Goal: Task Accomplishment & Management: Complete application form

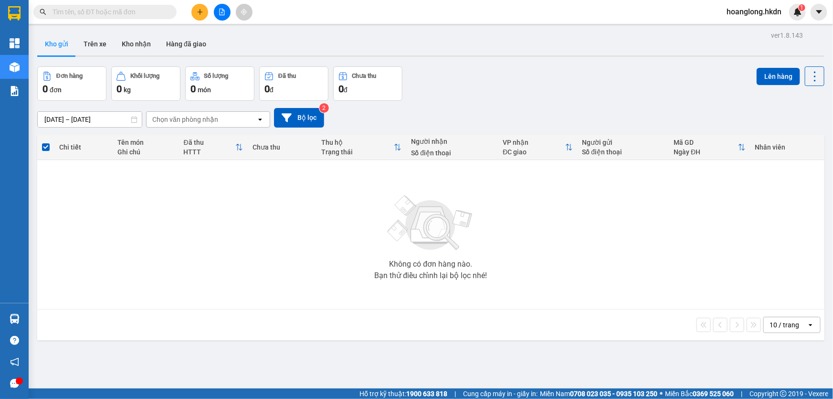
click at [206, 5] on div at bounding box center [222, 12] width 72 height 17
click at [206, 11] on button at bounding box center [199, 12] width 17 height 17
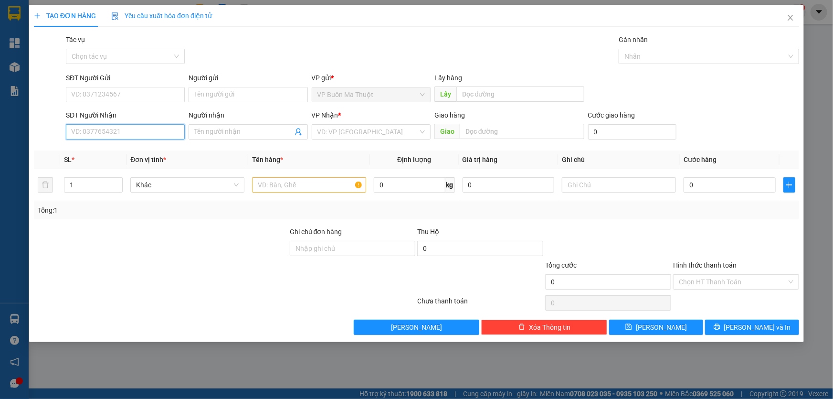
drag, startPoint x: 134, startPoint y: 126, endPoint x: 192, endPoint y: 181, distance: 80.7
click at [134, 126] on input "SĐT Người Nhận" at bounding box center [125, 131] width 119 height 15
type input "0978950855"
click at [93, 151] on div "0978950855 - đức mạnh" at bounding box center [125, 152] width 107 height 11
type input "đức mạnh"
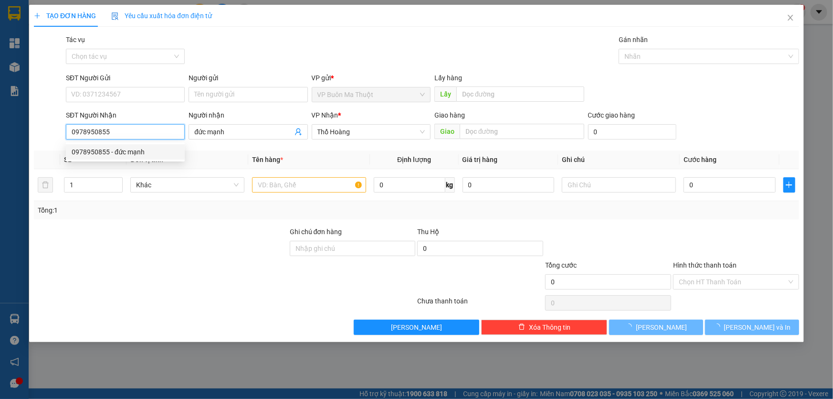
type input "30.000"
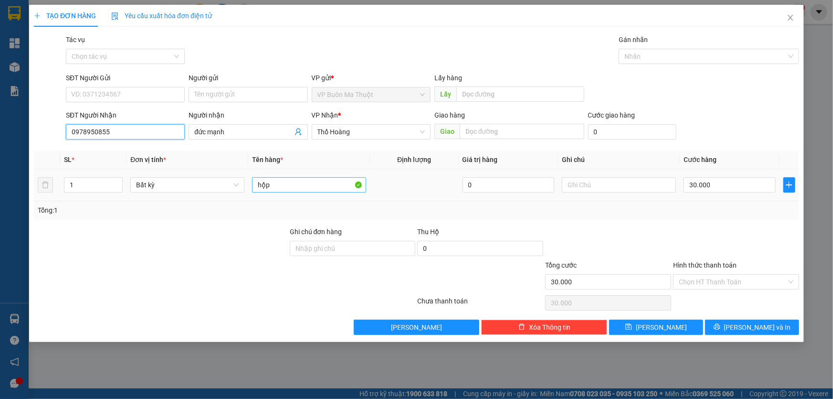
type input "0978950855"
click at [321, 185] on input "hộp" at bounding box center [309, 184] width 114 height 15
type input "bọc"
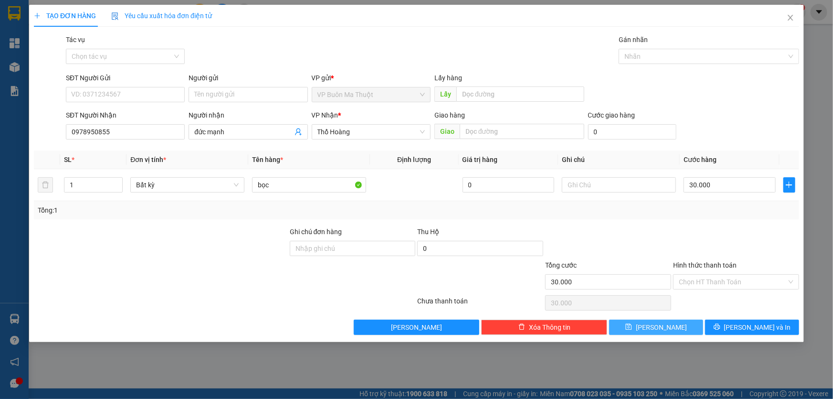
click at [632, 326] on icon "save" at bounding box center [629, 327] width 6 height 6
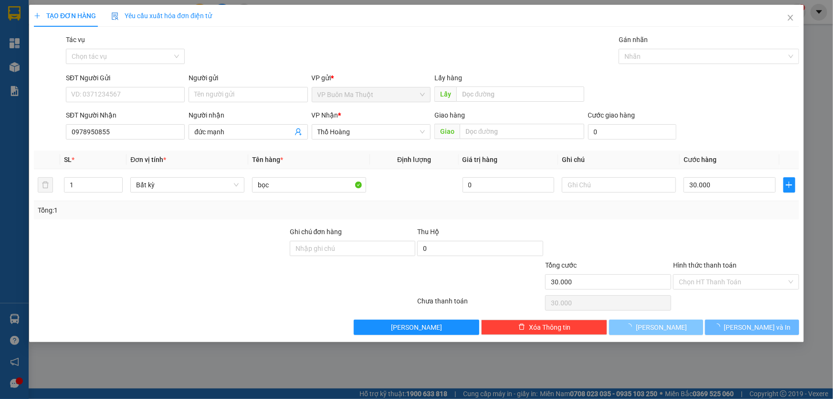
type input "0"
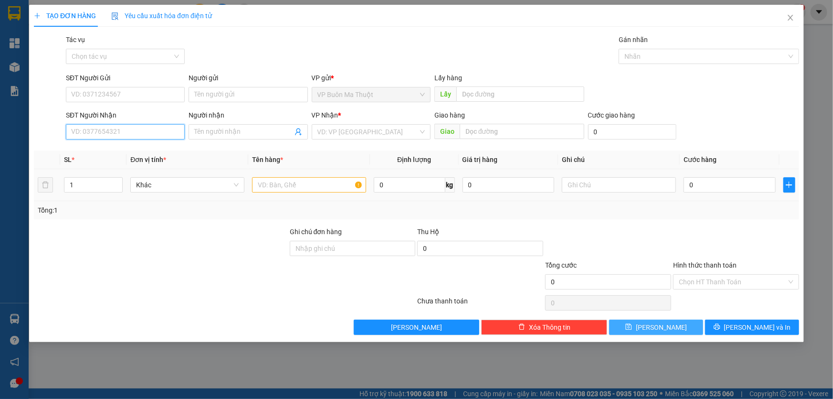
drag, startPoint x: 163, startPoint y: 138, endPoint x: 320, endPoint y: 180, distance: 162.2
click at [163, 137] on input "SĐT Người Nhận" at bounding box center [125, 131] width 119 height 15
type input "0961195914"
click at [351, 137] on input "search" at bounding box center [367, 132] width 101 height 14
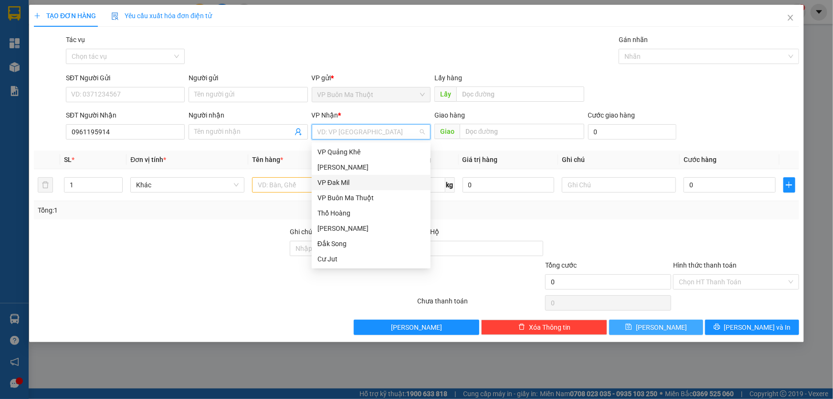
click at [335, 183] on div "VP Đak Mil" at bounding box center [370, 182] width 107 height 11
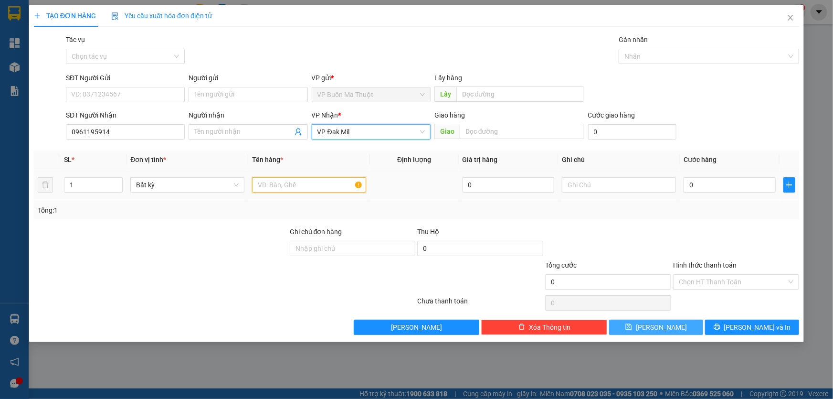
click at [299, 182] on input "text" at bounding box center [309, 184] width 114 height 15
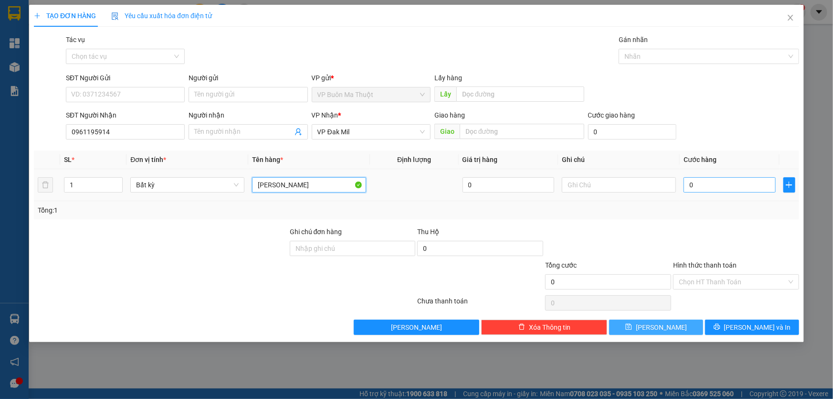
type input "[PERSON_NAME]"
click at [734, 186] on input "0" at bounding box center [730, 184] width 92 height 15
type input "3"
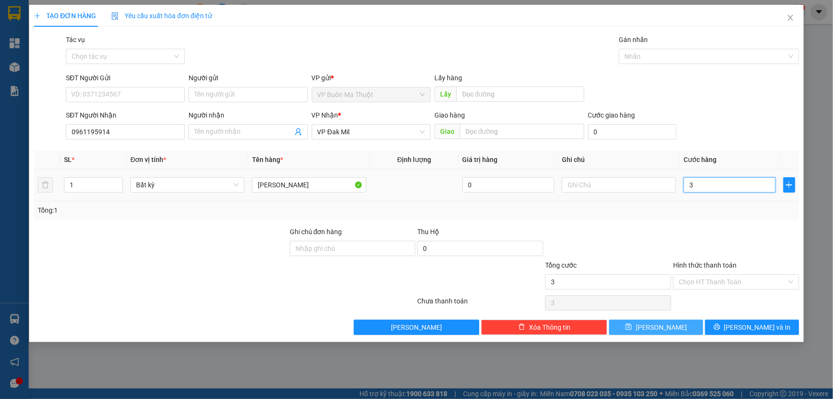
type input "30"
type input "300"
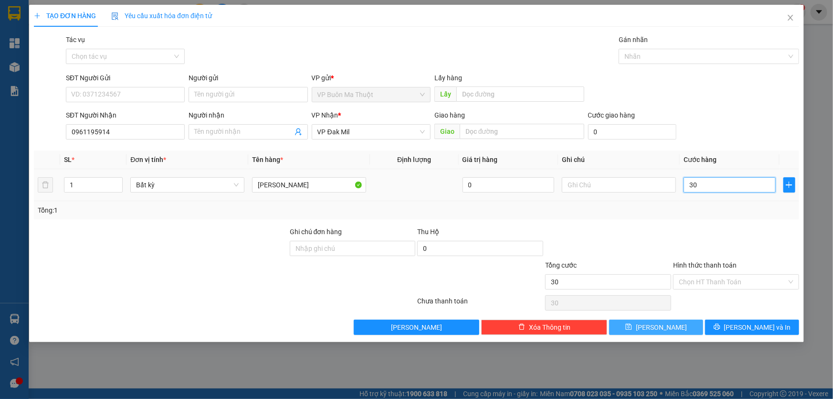
type input "300"
type input "3.000"
type input "30.000"
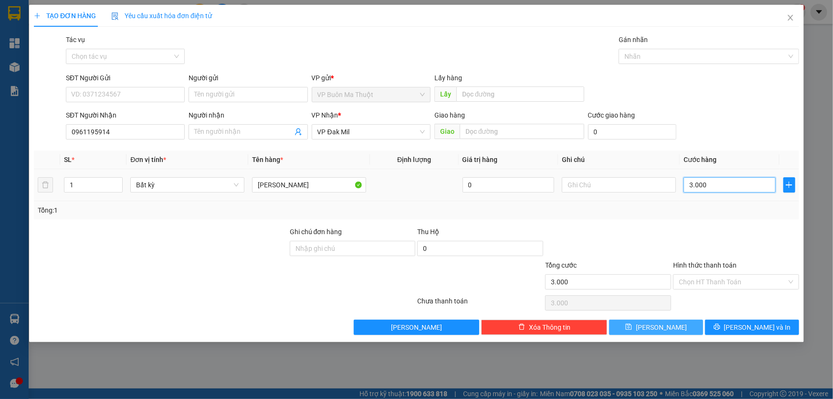
type input "30.000"
click at [653, 327] on button "[PERSON_NAME]" at bounding box center [656, 326] width 94 height 15
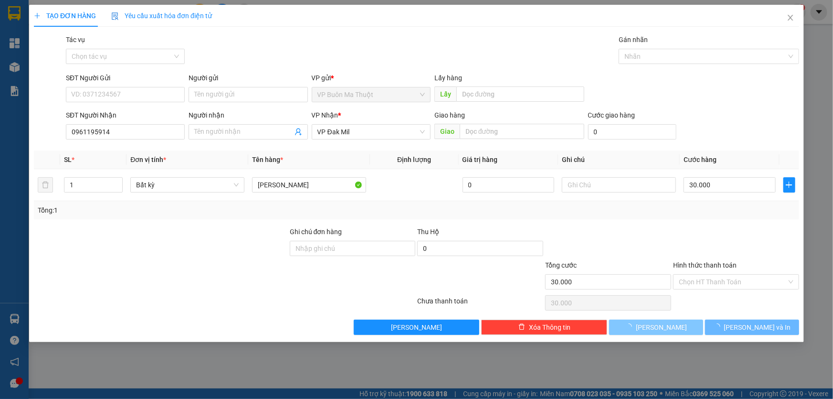
type input "0"
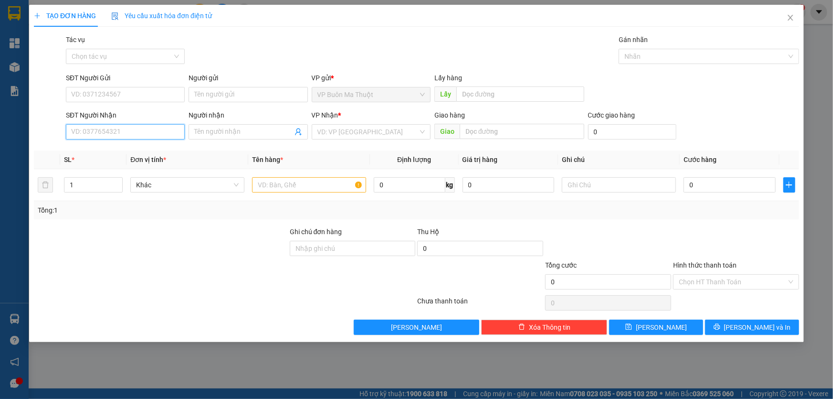
click at [144, 136] on input "SĐT Người Nhận" at bounding box center [125, 131] width 119 height 15
type input "0815364732"
click at [228, 136] on input "Người nhận" at bounding box center [243, 131] width 98 height 11
type input "d"
type input "đức mạnh"
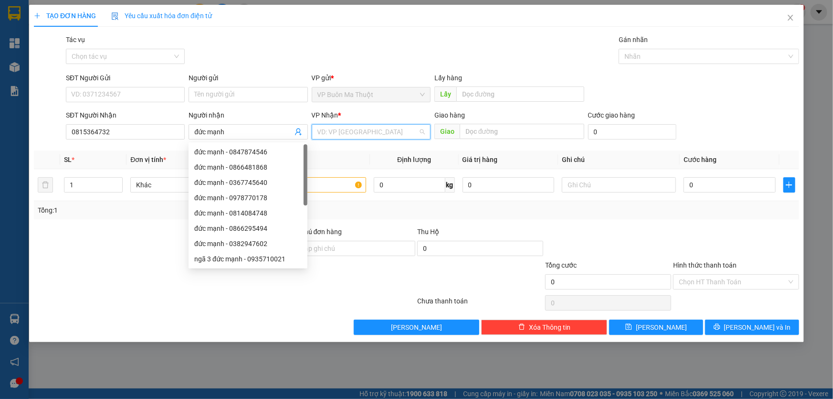
click at [348, 139] on input "search" at bounding box center [367, 132] width 101 height 14
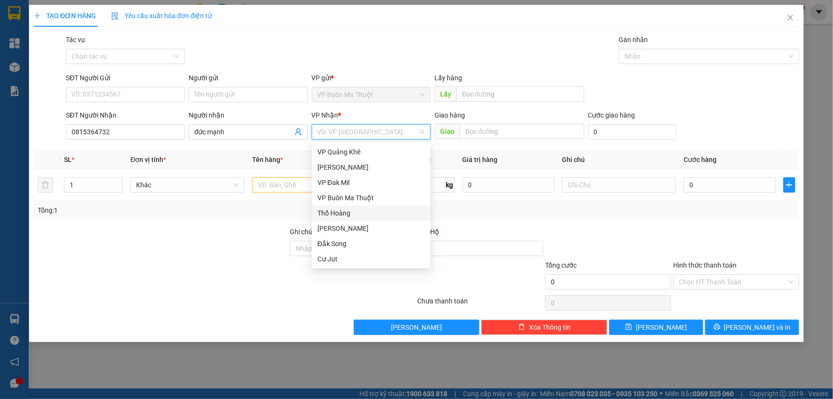
click at [348, 214] on div "Thổ Hoàng" at bounding box center [370, 213] width 107 height 11
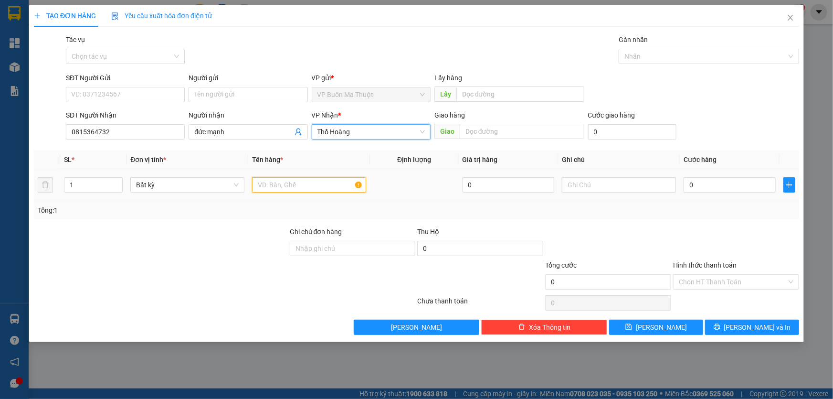
click at [294, 186] on input "text" at bounding box center [309, 184] width 114 height 15
type input "bọc"
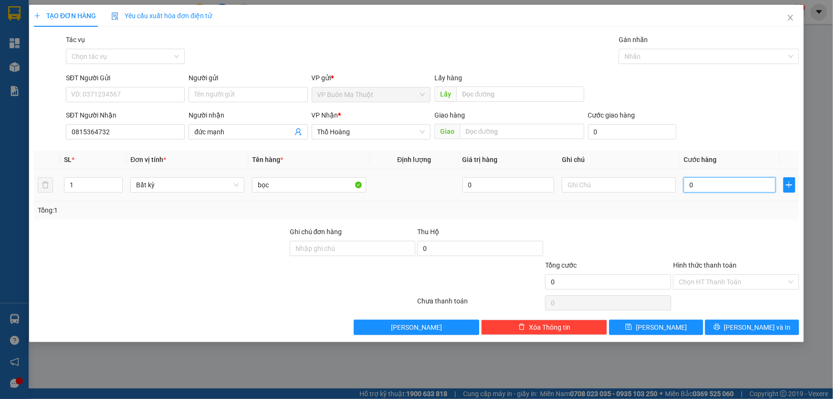
click at [725, 192] on input "0" at bounding box center [730, 184] width 92 height 15
type input "5"
type input "50"
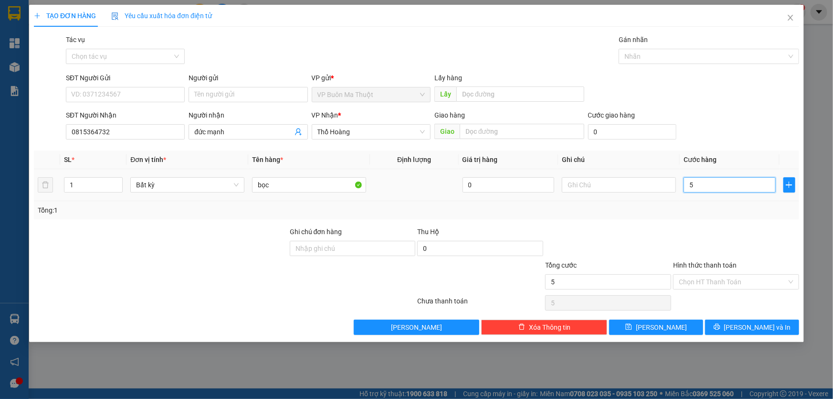
type input "50"
type input "500"
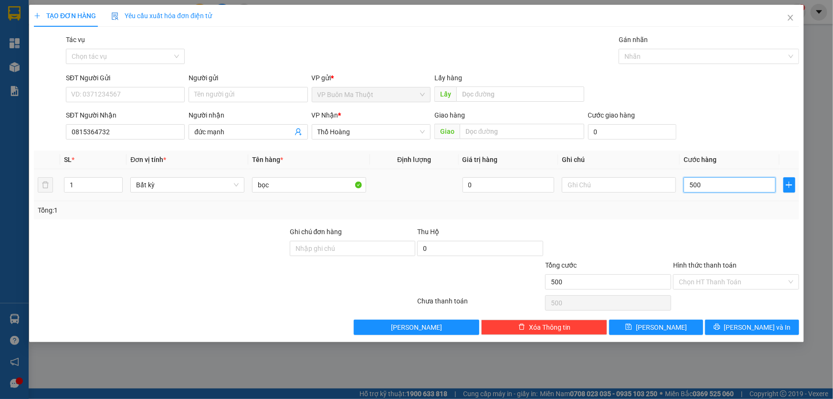
type input "5.000"
type input "50.000"
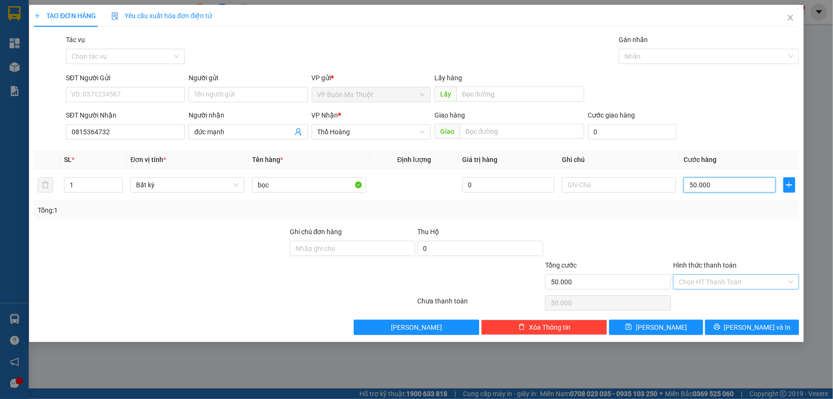
type input "50.000"
click at [738, 280] on input "Hình thức thanh toán" at bounding box center [733, 281] width 108 height 14
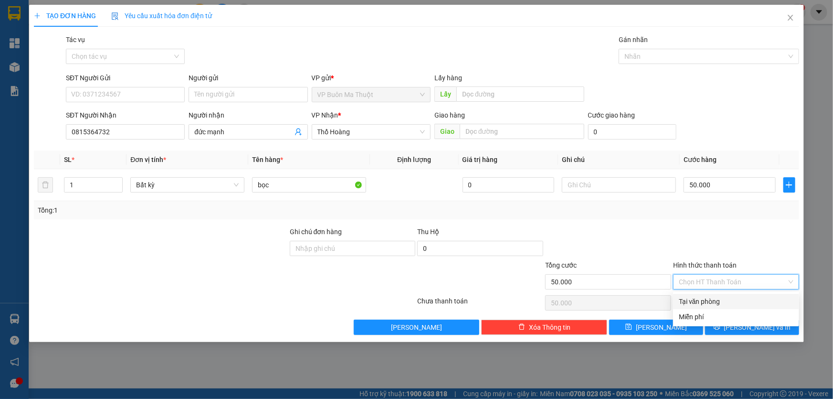
click at [724, 300] on div "Tại văn phòng" at bounding box center [736, 301] width 115 height 11
type input "0"
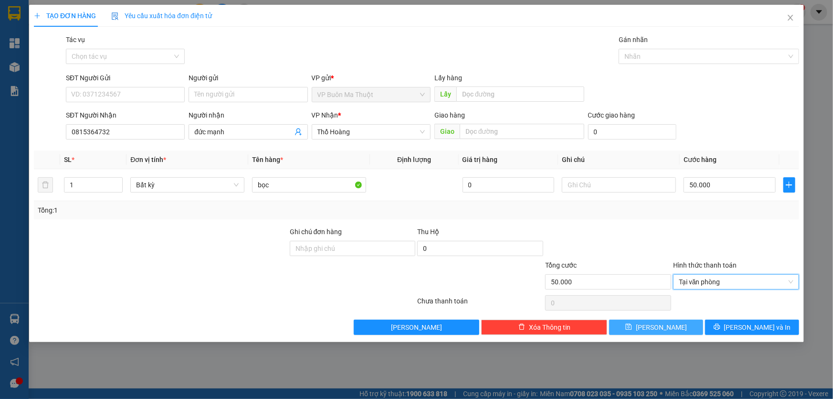
click at [690, 328] on button "[PERSON_NAME]" at bounding box center [656, 326] width 94 height 15
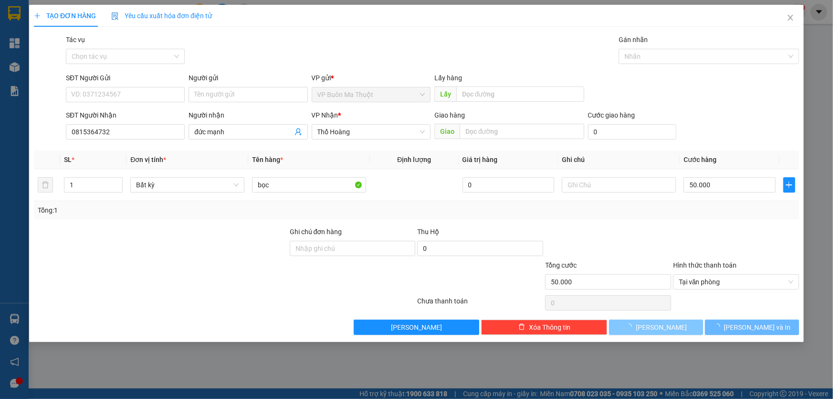
type input "0"
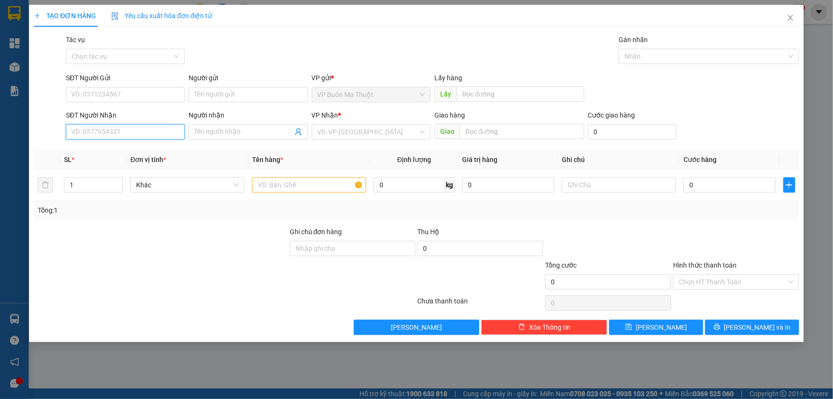
click at [183, 131] on input "SĐT Người Nhận" at bounding box center [125, 131] width 119 height 15
type input "0359615051"
click at [375, 128] on input "search" at bounding box center [367, 132] width 101 height 14
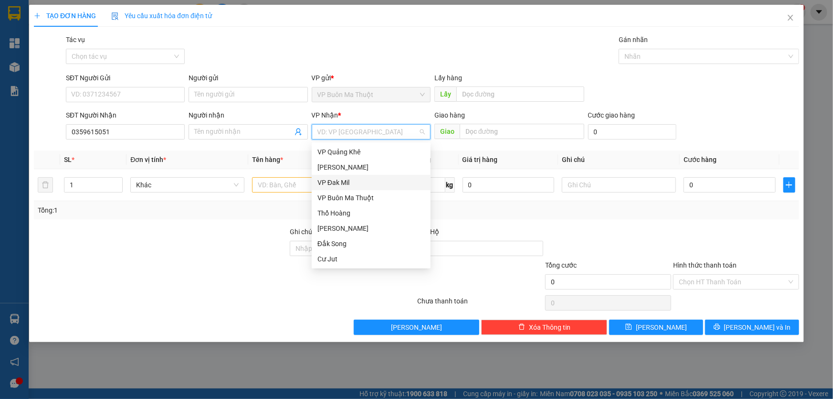
click at [338, 177] on div "VP Đak Mil" at bounding box center [371, 182] width 119 height 15
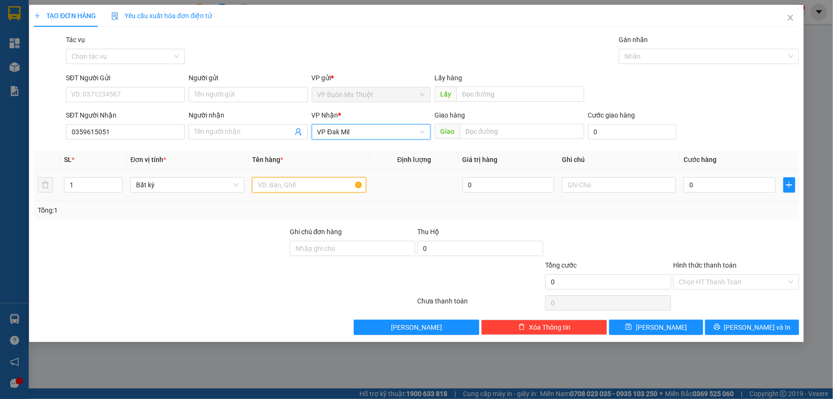
click at [295, 181] on input "text" at bounding box center [309, 184] width 114 height 15
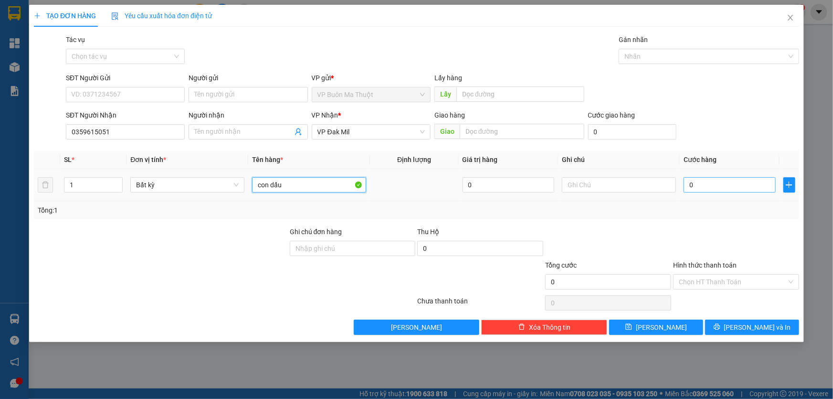
type input "con dấu"
click at [735, 184] on input "0" at bounding box center [730, 184] width 92 height 15
type input "3"
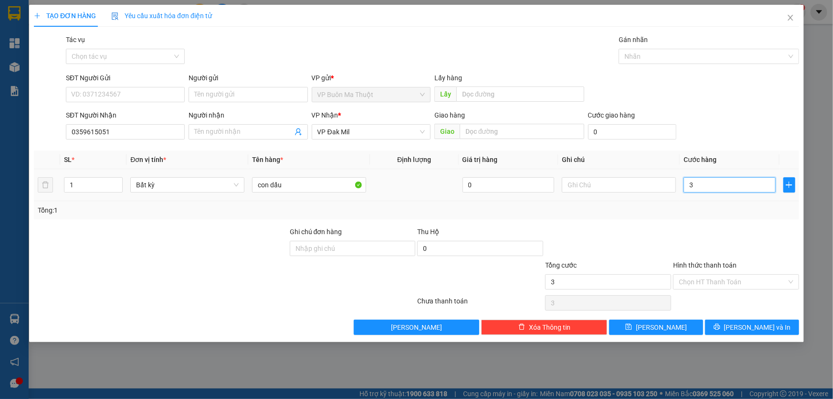
type input "30"
type input "300"
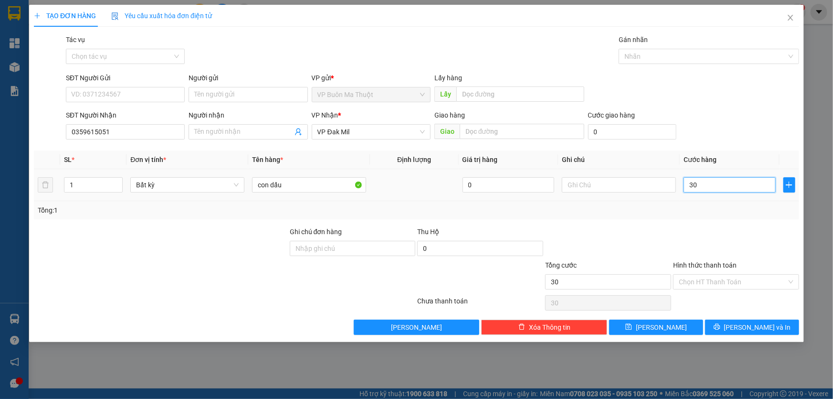
type input "300"
type input "3.000"
type input "30.000"
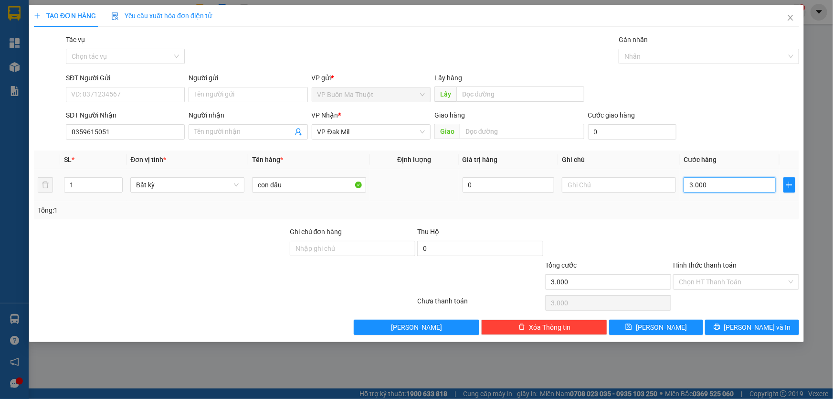
type input "30.000"
click at [749, 284] on input "Hình thức thanh toán" at bounding box center [733, 281] width 108 height 14
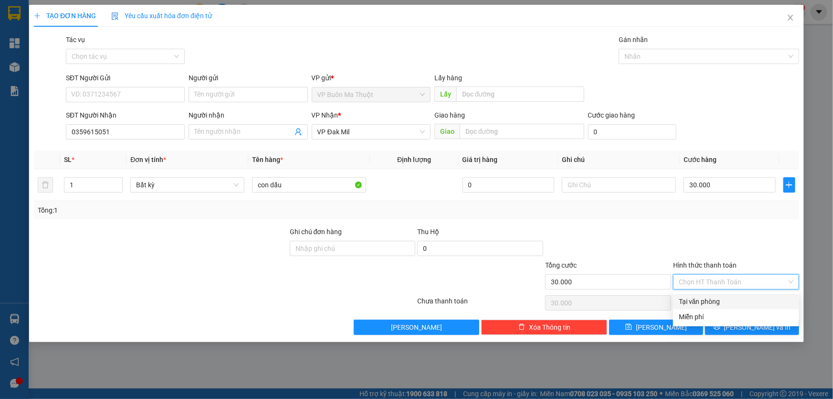
click at [735, 301] on div "Tại văn phòng" at bounding box center [736, 301] width 115 height 11
type input "0"
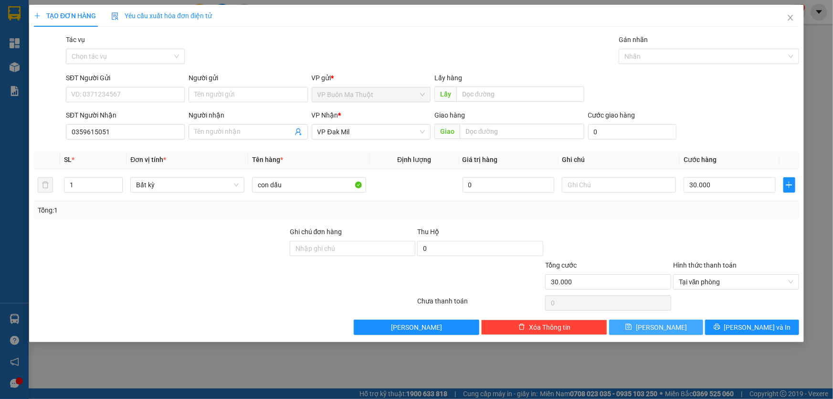
click at [686, 325] on button "[PERSON_NAME]" at bounding box center [656, 326] width 94 height 15
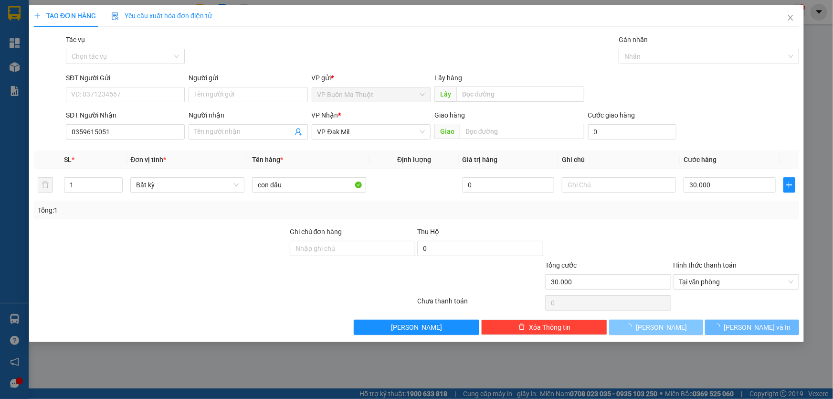
type input "0"
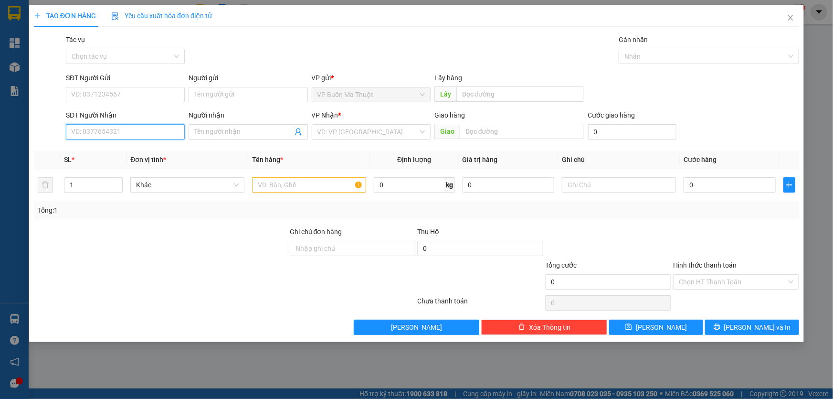
click at [176, 134] on input "SĐT Người Nhận" at bounding box center [125, 131] width 119 height 15
type input "0358488296"
click at [352, 128] on input "search" at bounding box center [367, 132] width 101 height 14
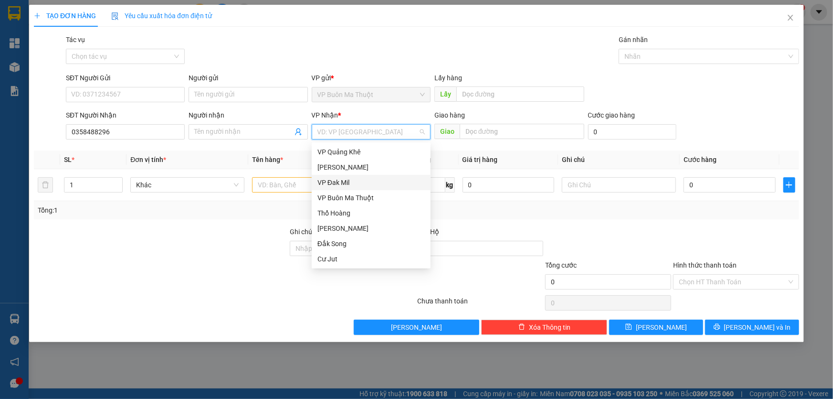
click at [339, 183] on div "VP Đak Mil" at bounding box center [370, 182] width 107 height 11
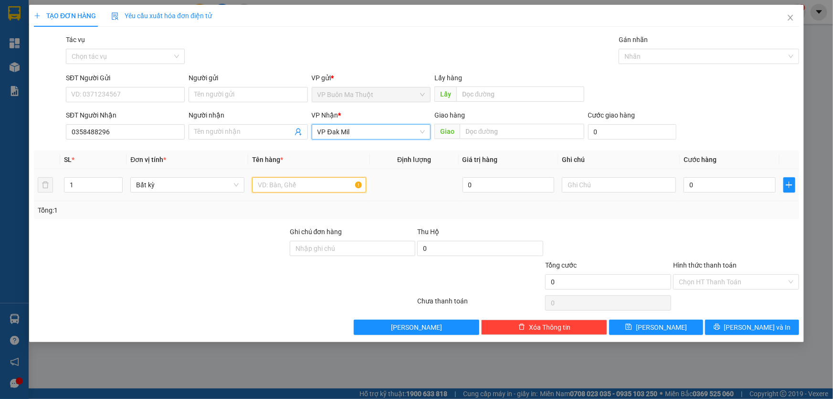
click at [301, 185] on input "text" at bounding box center [309, 184] width 114 height 15
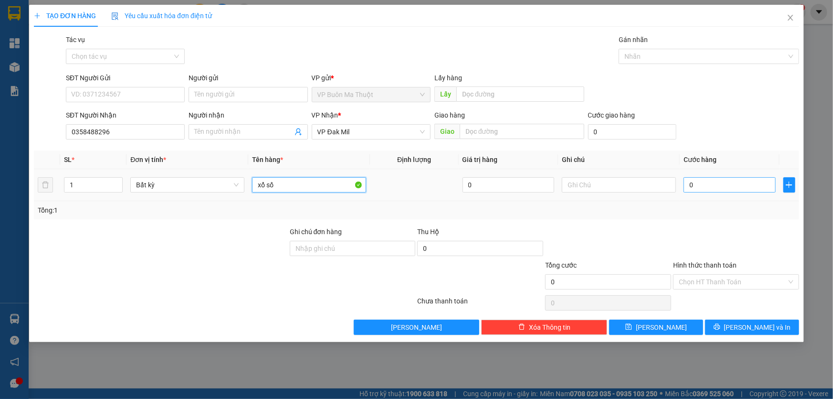
type input "xổ số"
click at [688, 188] on input "0" at bounding box center [730, 184] width 92 height 15
type input "3"
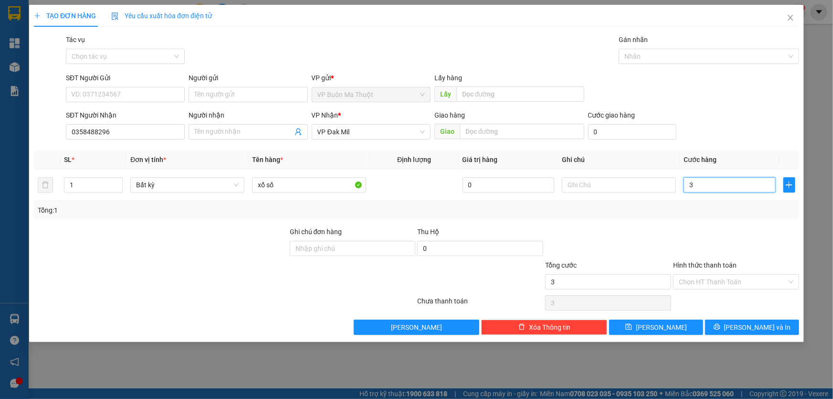
type input "30"
type input "300"
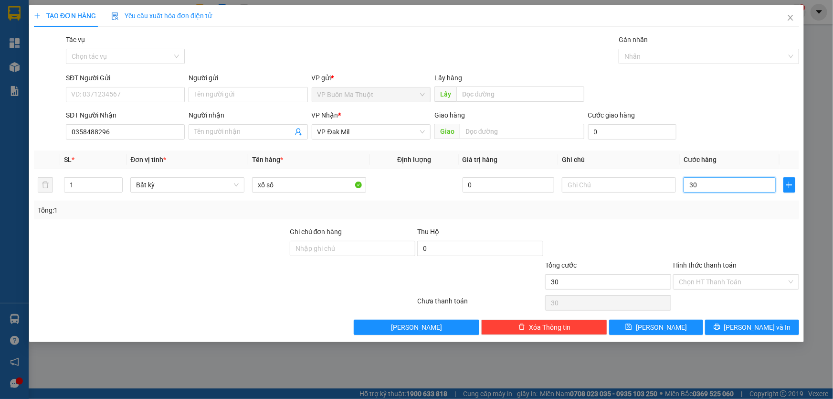
type input "300"
type input "3.000"
type input "30.000"
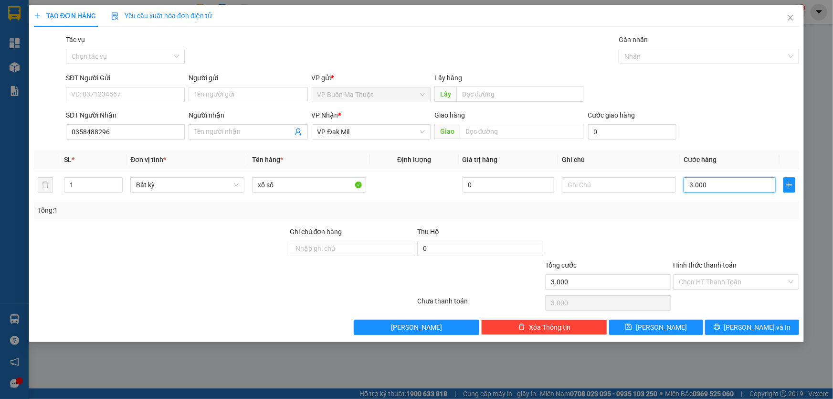
type input "30.000"
click at [706, 283] on input "Hình thức thanh toán" at bounding box center [733, 281] width 108 height 14
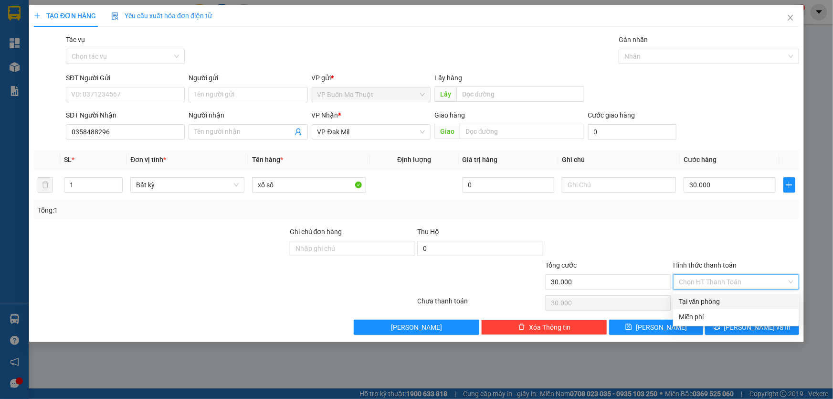
click at [699, 305] on div "Tại văn phòng" at bounding box center [736, 301] width 115 height 11
type input "0"
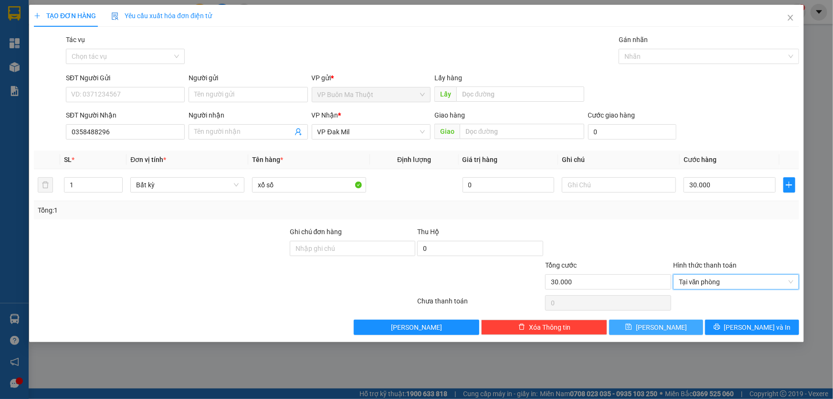
click at [666, 331] on span "[PERSON_NAME]" at bounding box center [661, 327] width 51 height 11
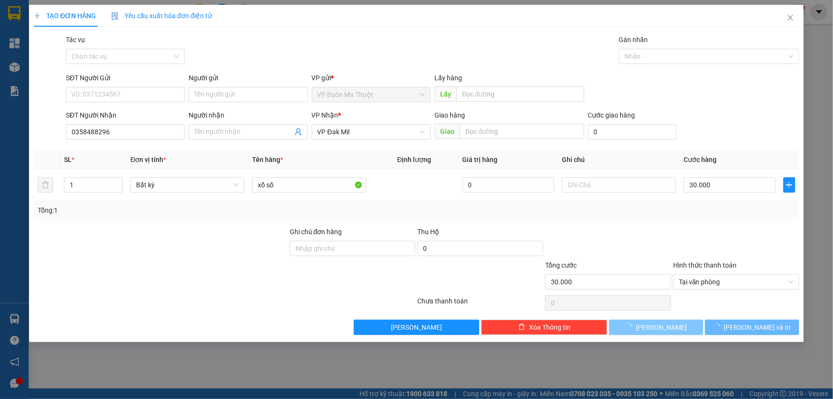
type input "0"
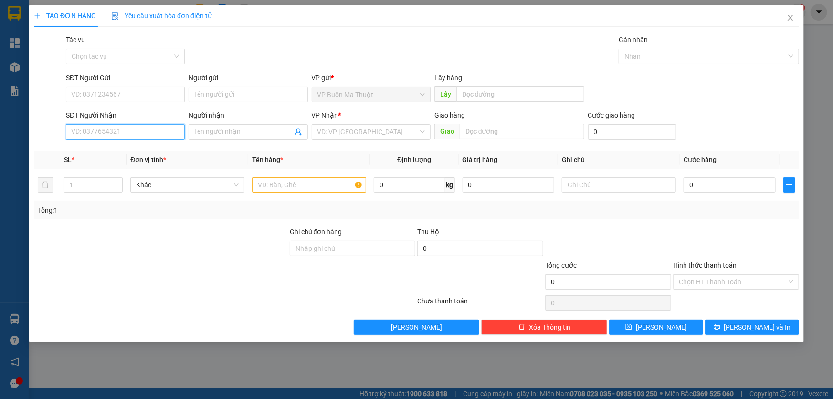
click at [151, 137] on input "SĐT Người Nhận" at bounding box center [125, 131] width 119 height 15
click at [89, 137] on input "08968488383" at bounding box center [125, 131] width 119 height 15
type input "0896488383"
click at [347, 130] on input "search" at bounding box center [367, 132] width 101 height 14
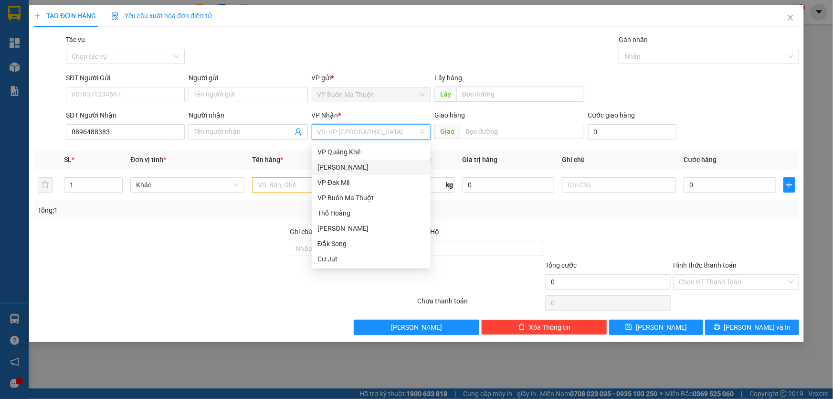
click at [339, 170] on div "[PERSON_NAME]" at bounding box center [370, 167] width 107 height 11
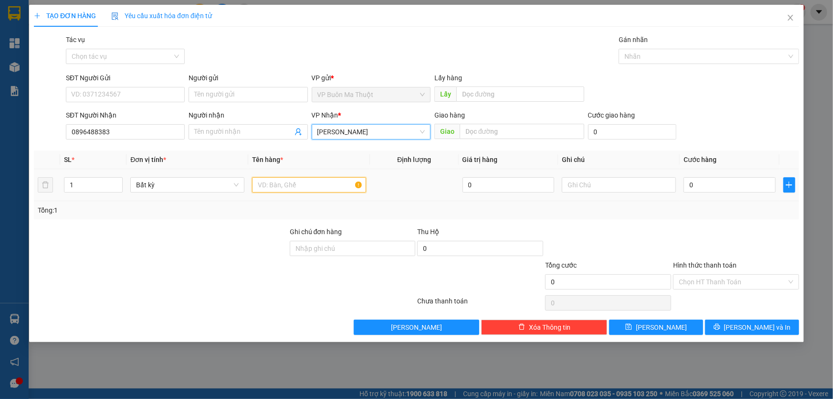
click at [273, 183] on input "text" at bounding box center [309, 184] width 114 height 15
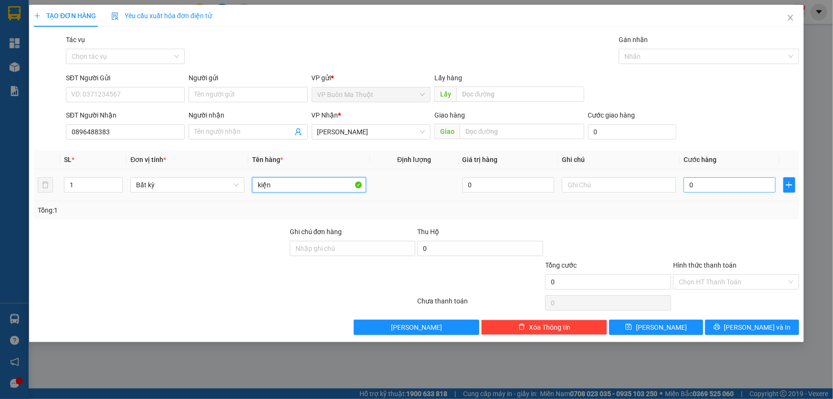
type input "kiện"
type input "3"
type input "30"
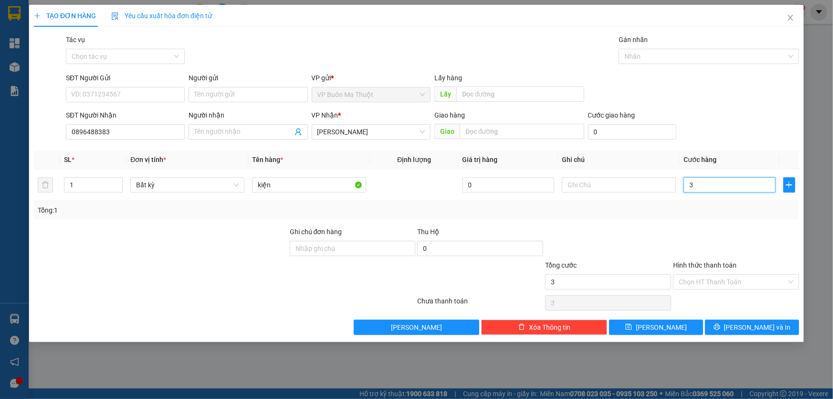
type input "30"
type input "300"
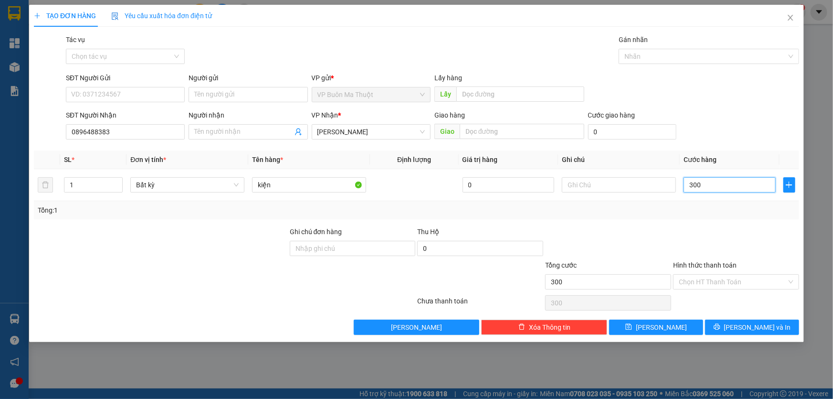
type input "3.000"
type input "30.000"
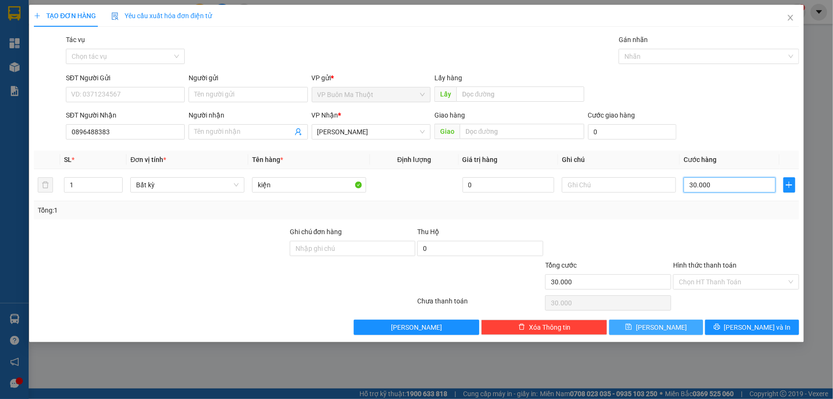
type input "30.000"
click at [656, 324] on button "[PERSON_NAME]" at bounding box center [656, 326] width 94 height 15
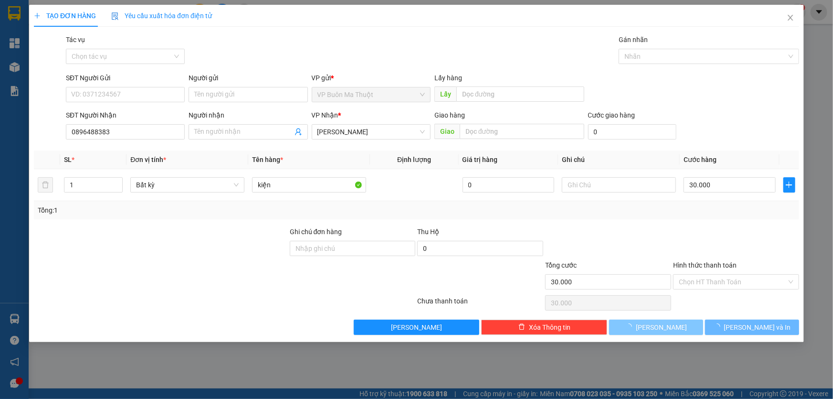
type input "0"
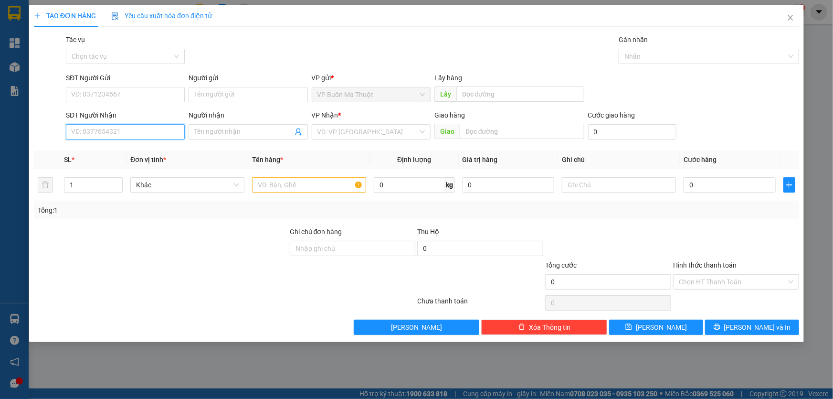
click at [145, 134] on input "SĐT Người Nhận" at bounding box center [125, 131] width 119 height 15
type input "0986427499"
click at [250, 134] on input "Người nhận" at bounding box center [243, 131] width 98 height 11
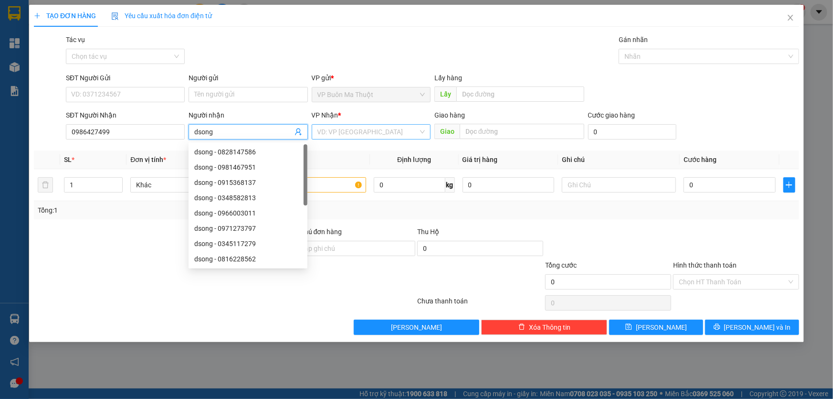
type input "dsong"
click at [347, 131] on input "search" at bounding box center [367, 132] width 101 height 14
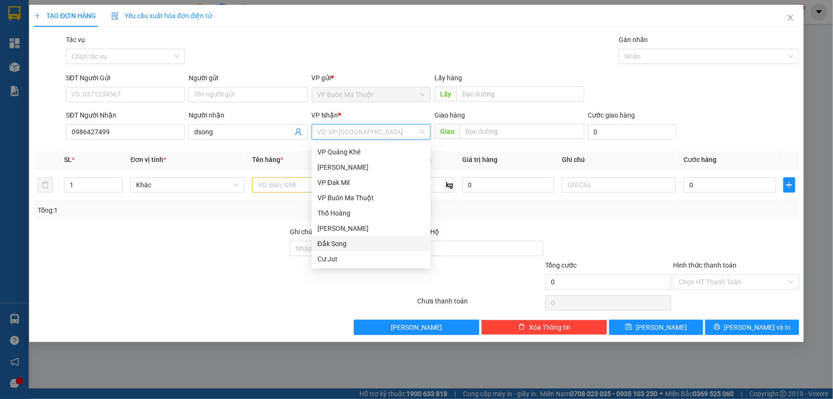
click at [336, 249] on div "Đắk Song" at bounding box center [371, 243] width 119 height 15
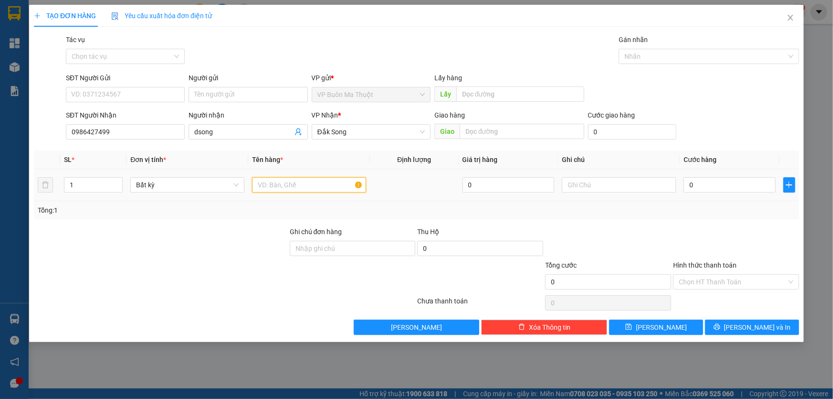
click at [271, 188] on input "text" at bounding box center [309, 184] width 114 height 15
type input "tiền đô"
click at [703, 186] on input "0" at bounding box center [730, 184] width 92 height 15
type input "5"
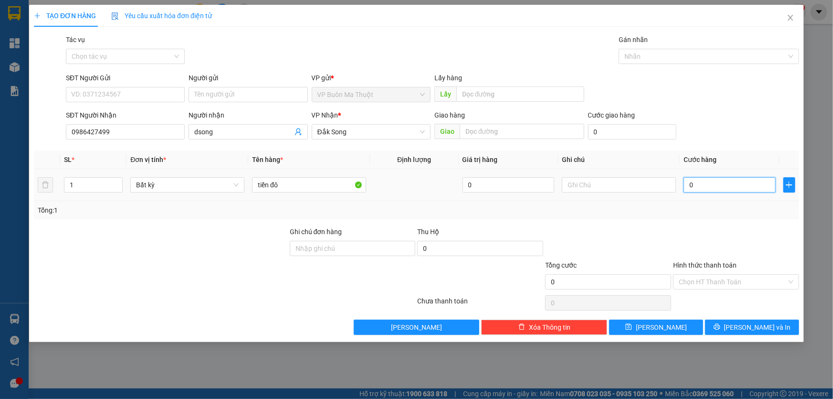
type input "5"
type input "50"
type input "500"
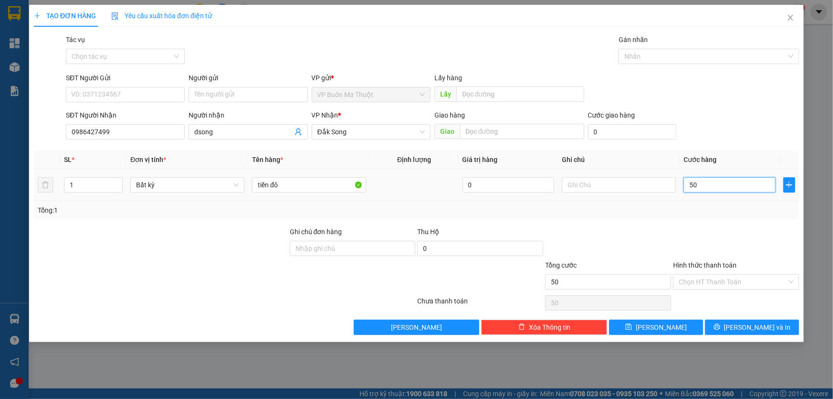
type input "500"
type input "5.000"
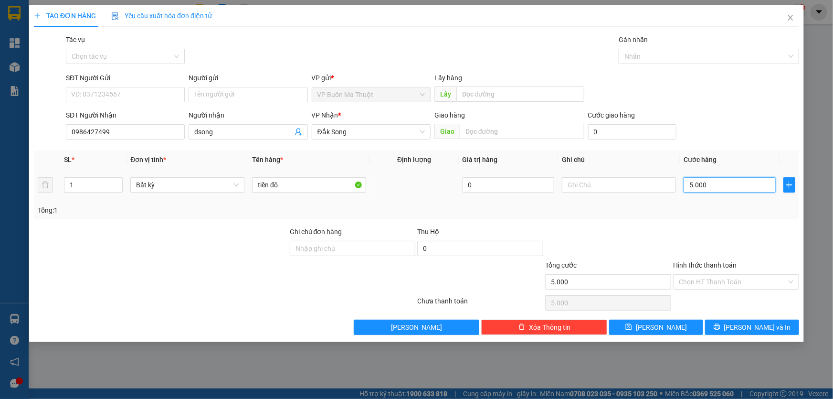
type input "50.000"
click at [726, 282] on input "Hình thức thanh toán" at bounding box center [733, 281] width 108 height 14
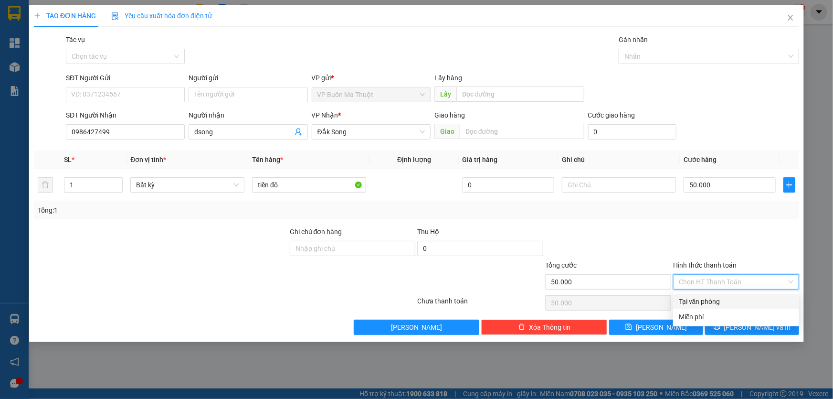
click at [729, 302] on div "Tại văn phòng" at bounding box center [736, 301] width 115 height 11
type input "0"
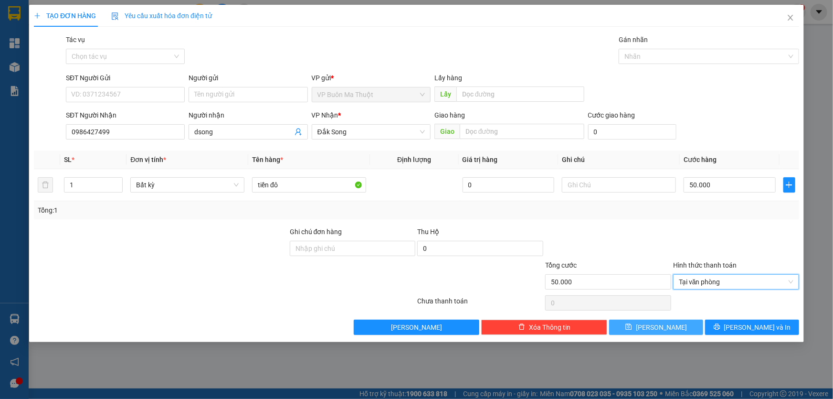
click at [653, 327] on button "[PERSON_NAME]" at bounding box center [656, 326] width 94 height 15
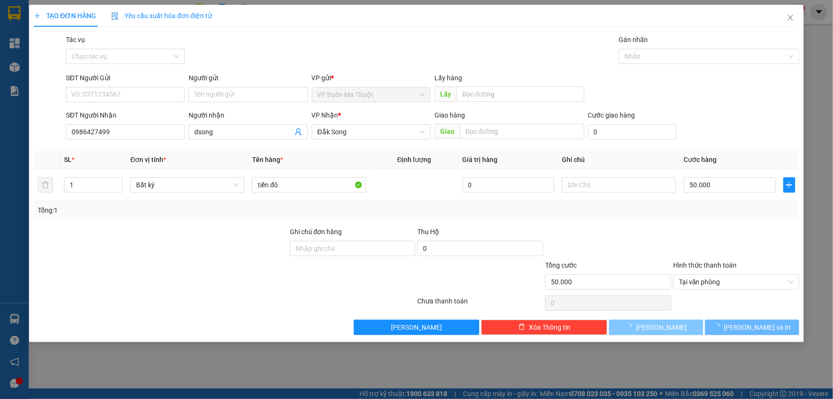
type input "0"
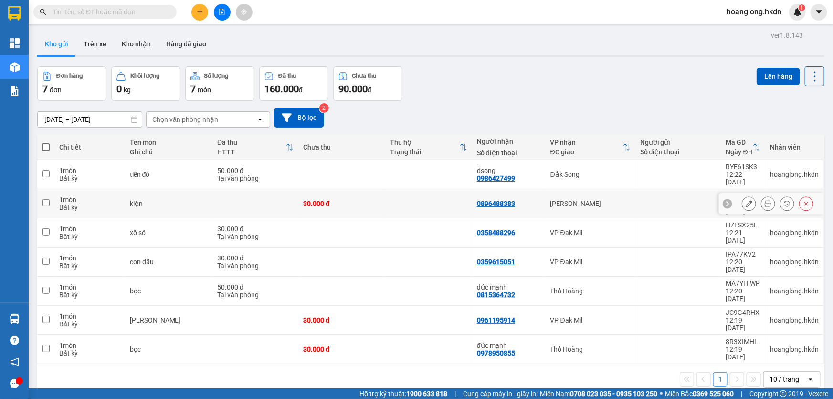
click at [591, 200] on div "[PERSON_NAME]" at bounding box center [590, 204] width 80 height 8
checkbox input "true"
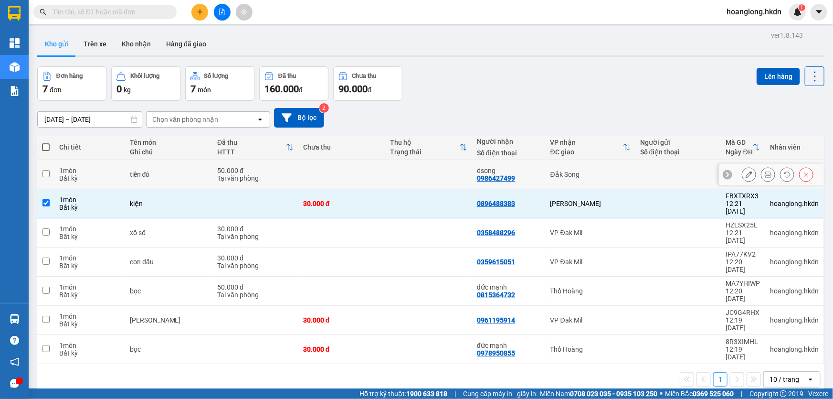
click at [599, 178] on div "Đắk Song" at bounding box center [590, 174] width 80 height 8
checkbox input "true"
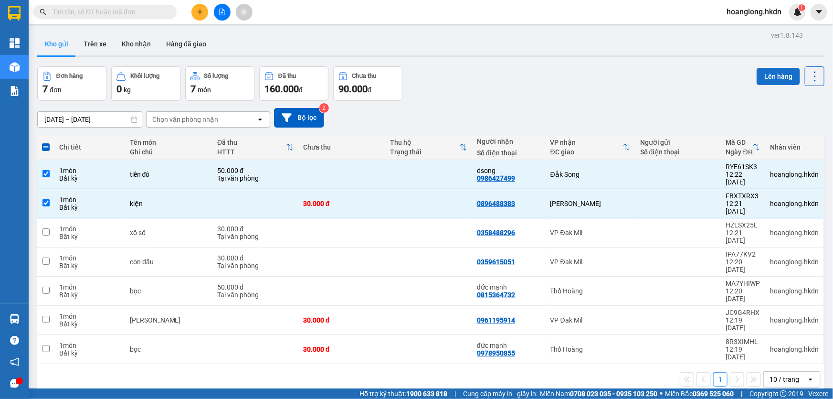
click at [777, 81] on button "Lên hàng" at bounding box center [778, 76] width 43 height 17
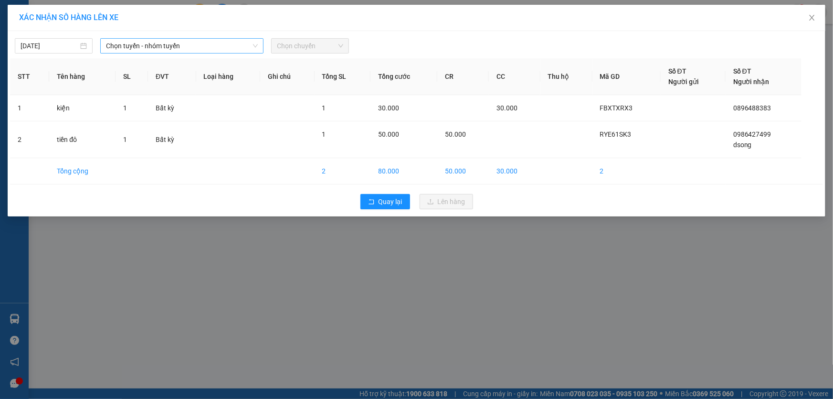
click at [189, 47] on span "Chọn tuyến - nhóm tuyến" at bounding box center [182, 46] width 152 height 14
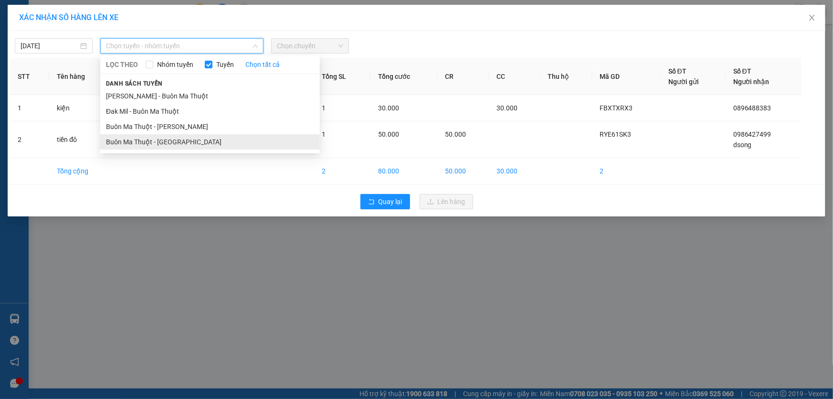
click at [143, 141] on li "Buôn Ma Thuột - [GEOGRAPHIC_DATA]" at bounding box center [210, 141] width 220 height 15
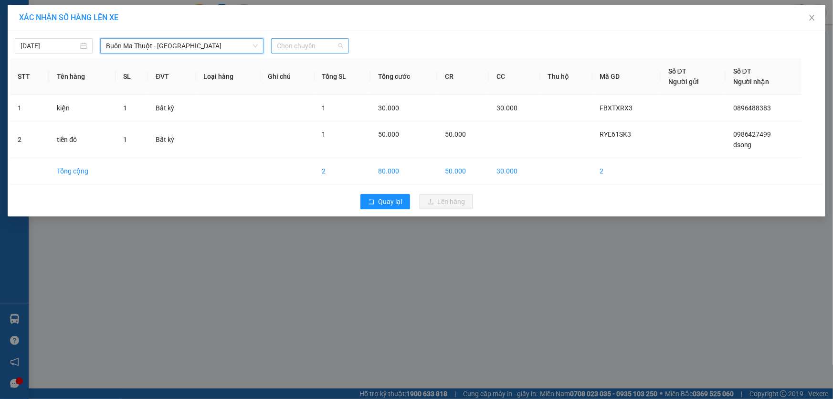
click at [336, 46] on span "Chọn chuyến" at bounding box center [310, 46] width 66 height 14
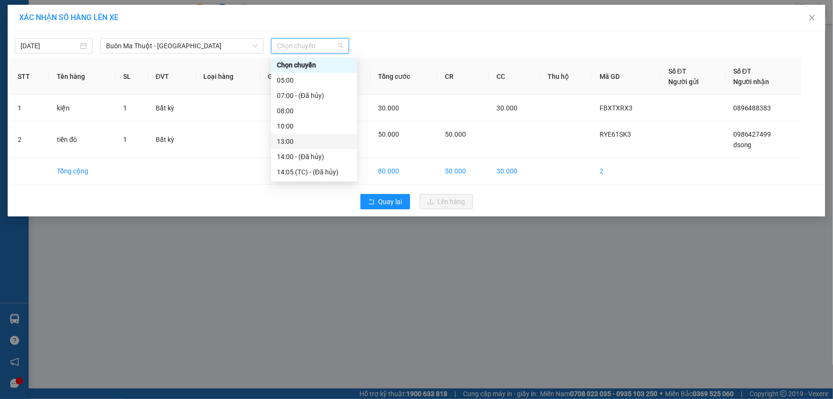
click at [292, 143] on div "13:00" at bounding box center [314, 141] width 74 height 11
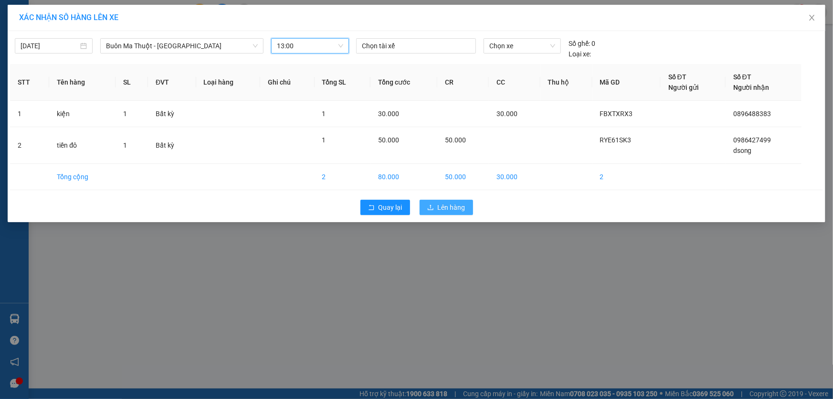
click at [448, 211] on span "Lên hàng" at bounding box center [452, 207] width 28 height 11
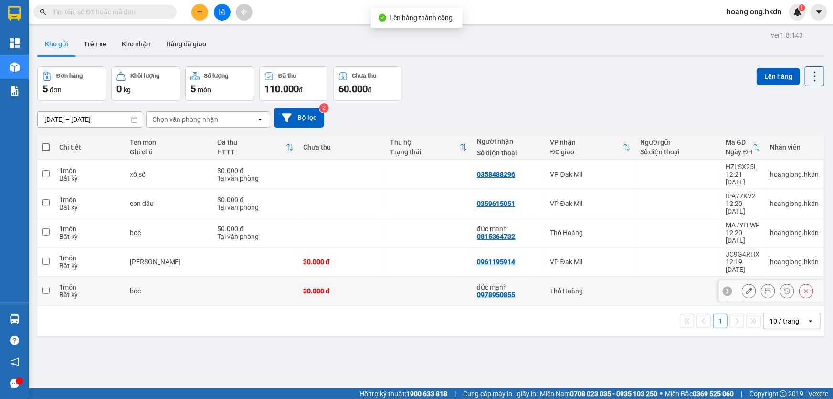
click at [442, 276] on td at bounding box center [428, 290] width 87 height 29
checkbox input "true"
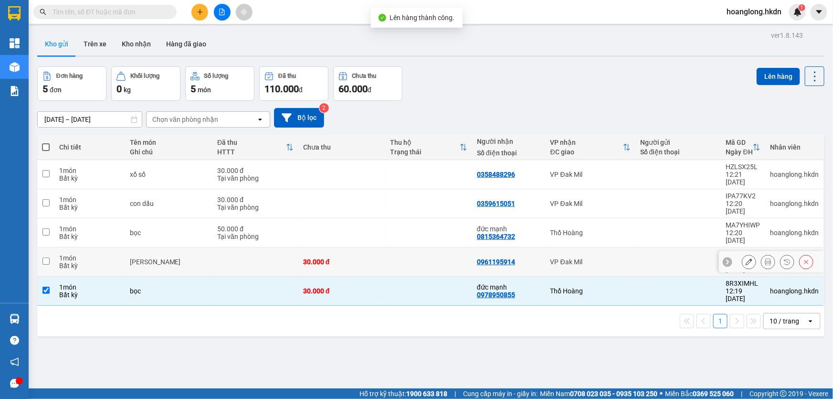
click at [447, 247] on td at bounding box center [428, 261] width 87 height 29
checkbox input "true"
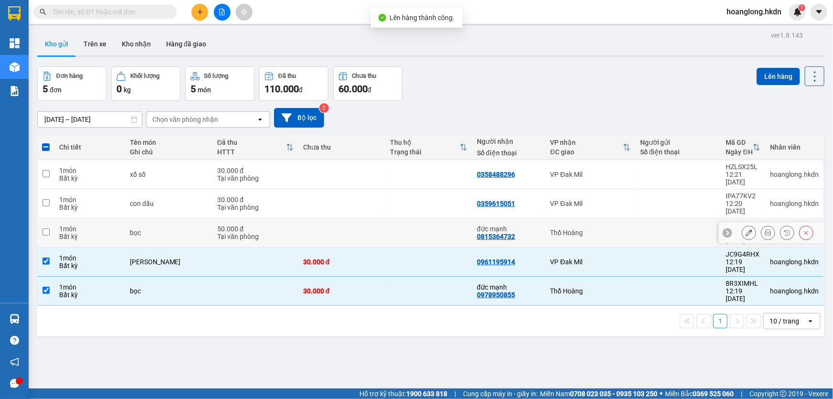
click at [448, 218] on td at bounding box center [428, 232] width 87 height 29
checkbox input "true"
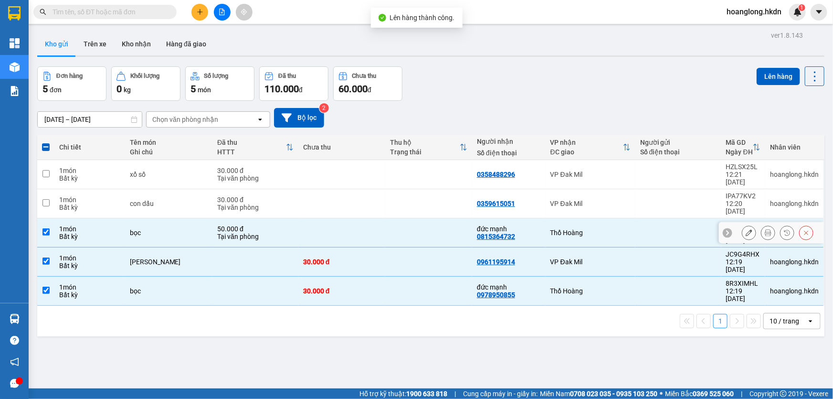
drag, startPoint x: 450, startPoint y: 205, endPoint x: 452, endPoint y: 200, distance: 5.6
click at [451, 204] on td at bounding box center [428, 203] width 87 height 29
checkbox input "true"
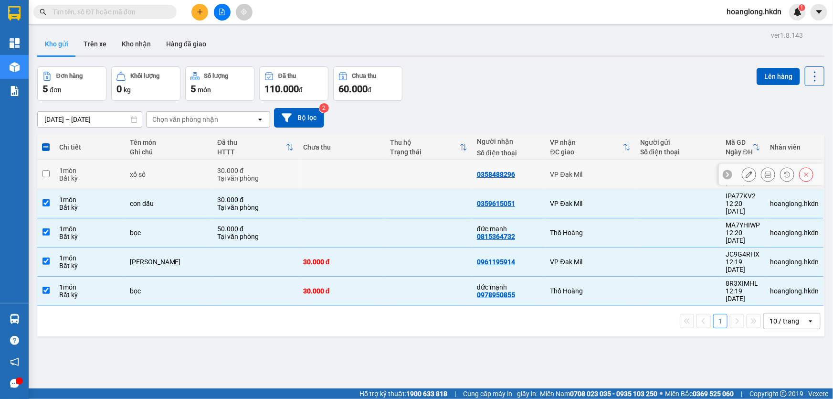
click at [455, 181] on td at bounding box center [428, 174] width 87 height 29
checkbox input "true"
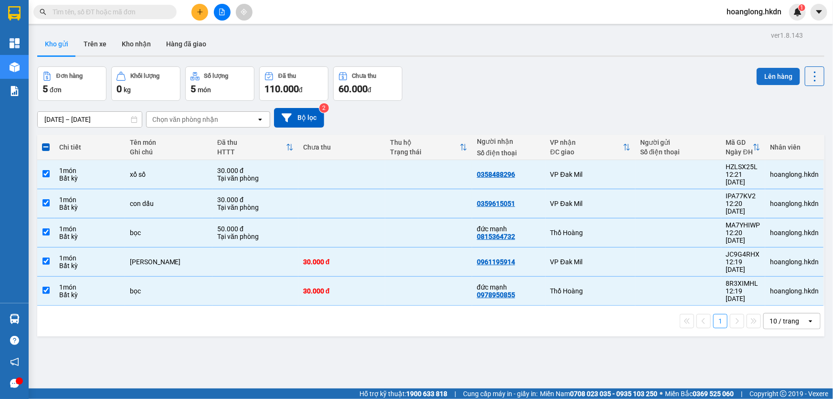
click at [780, 84] on button "Lên hàng" at bounding box center [778, 76] width 43 height 17
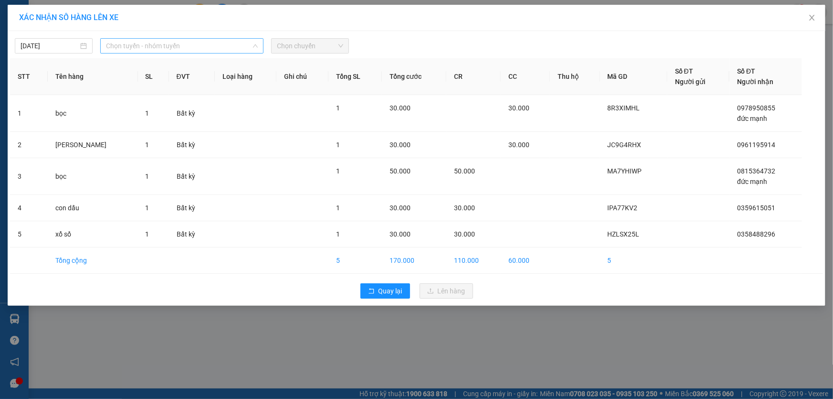
click at [154, 45] on span "Chọn tuyến - nhóm tuyến" at bounding box center [182, 46] width 152 height 14
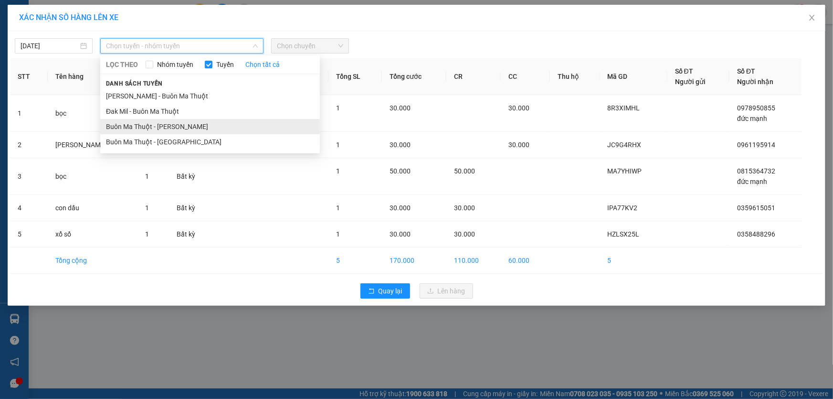
click at [194, 130] on li "Buôn Ma Thuột - [PERSON_NAME]" at bounding box center [210, 126] width 220 height 15
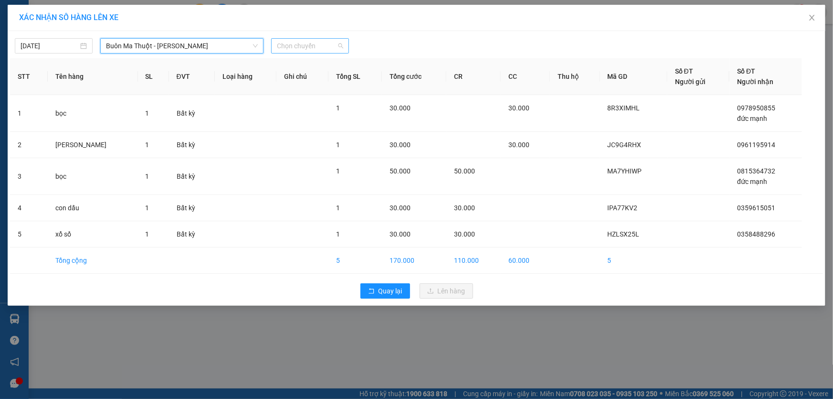
click at [334, 52] on span "Chọn chuyến" at bounding box center [310, 46] width 66 height 14
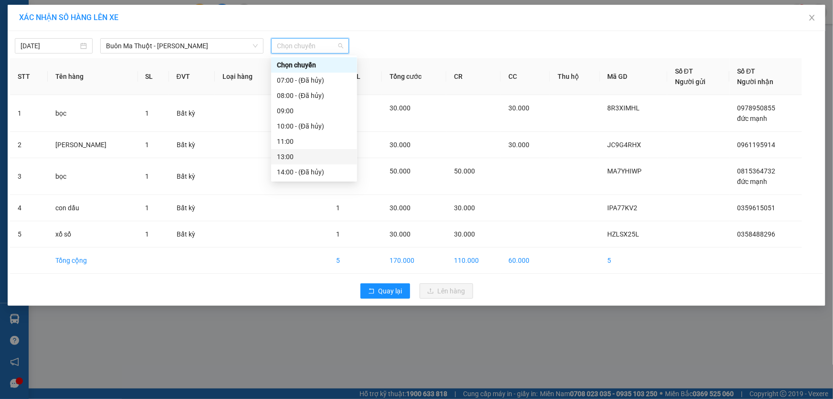
click at [295, 153] on div "13:00" at bounding box center [314, 156] width 74 height 11
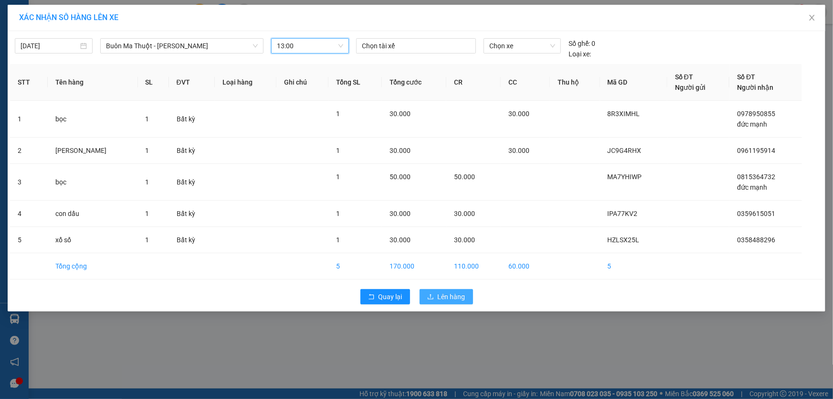
click at [450, 296] on span "Lên hàng" at bounding box center [452, 296] width 28 height 11
